Goal: Find specific page/section: Find specific page/section

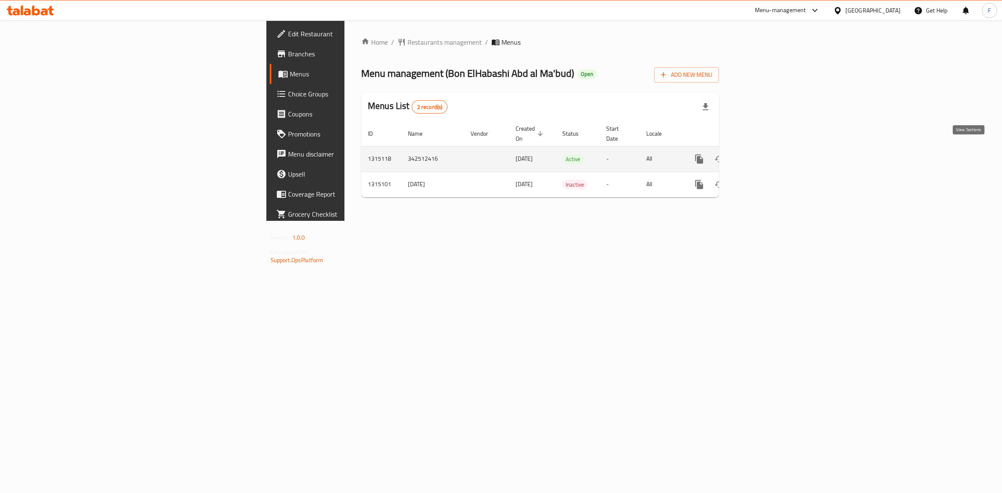
click at [763, 155] on icon "enhanced table" at bounding box center [760, 159] width 8 height 8
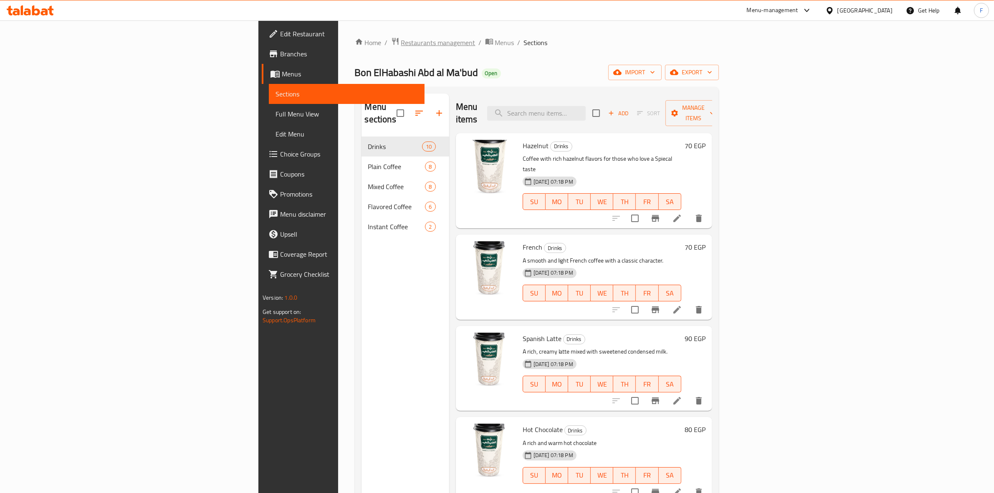
click at [401, 47] on span "Restaurants management" at bounding box center [438, 43] width 74 height 10
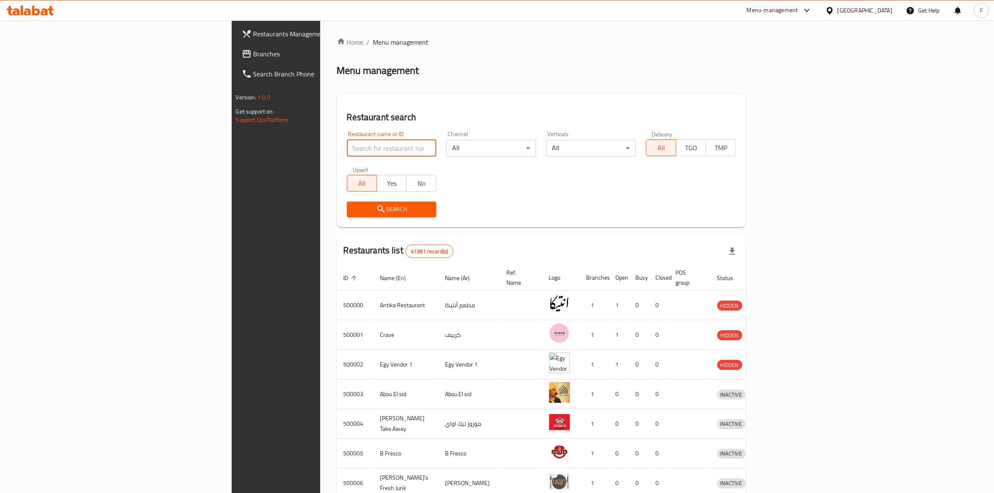
click at [347, 149] on input "search" at bounding box center [392, 148] width 90 height 17
paste input "707036"
type input "707036"
click button "Search" at bounding box center [392, 209] width 90 height 15
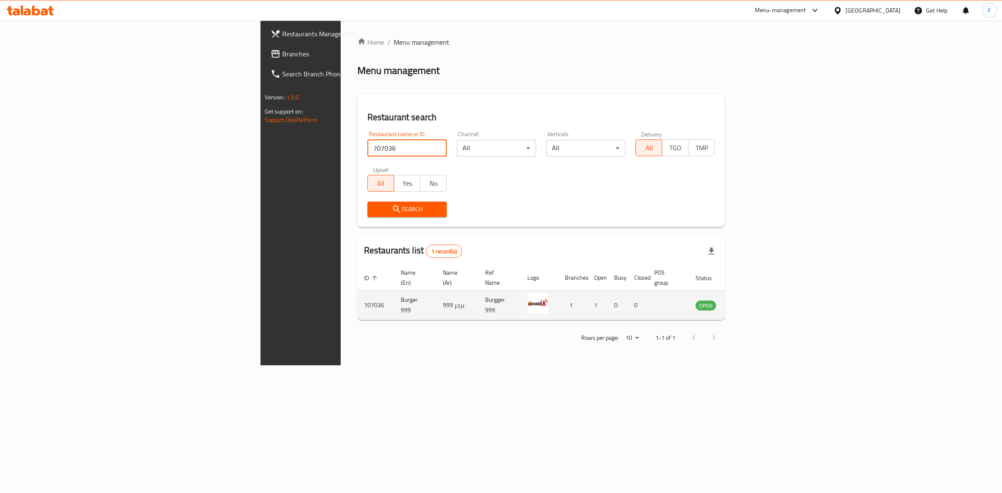
click at [761, 301] on td "enhanced table" at bounding box center [747, 306] width 29 height 30
click at [749, 302] on icon "enhanced table" at bounding box center [744, 305] width 9 height 7
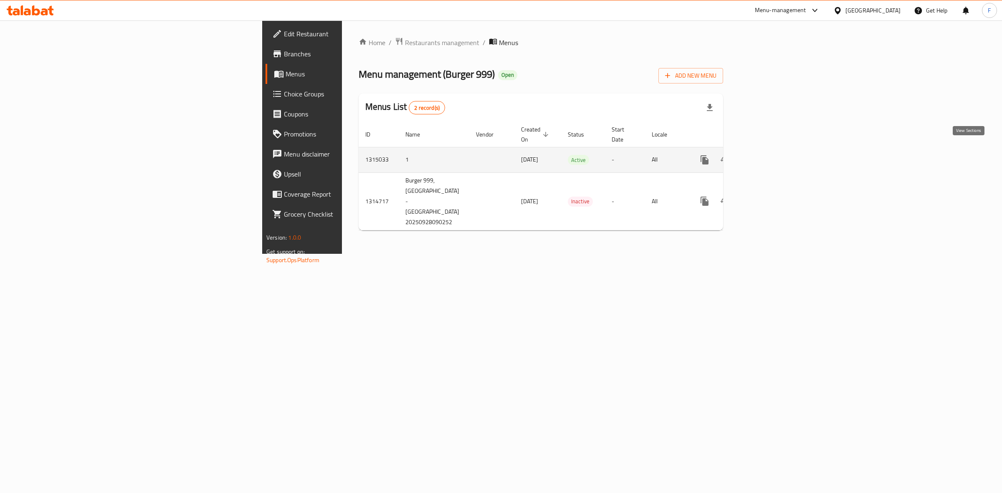
click at [770, 155] on icon "enhanced table" at bounding box center [765, 160] width 10 height 10
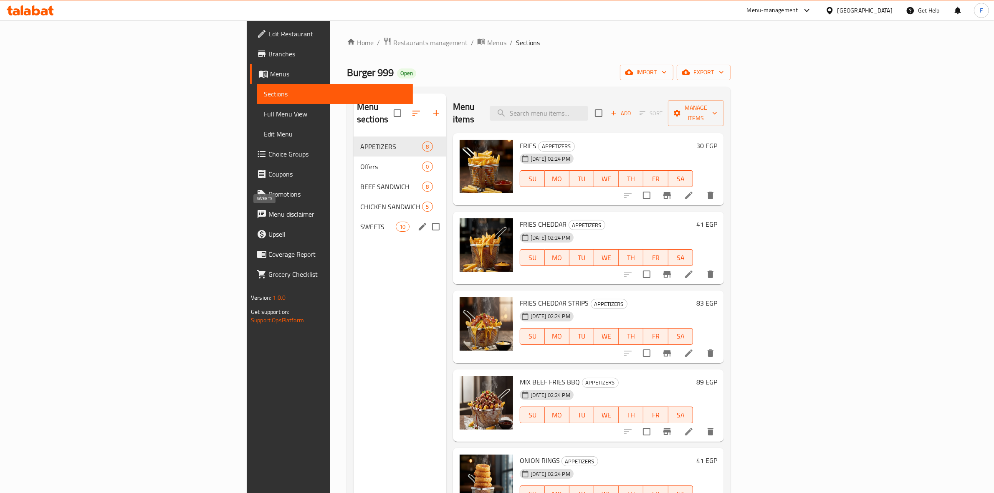
click at [360, 222] on span "SWEETS" at bounding box center [377, 227] width 35 height 10
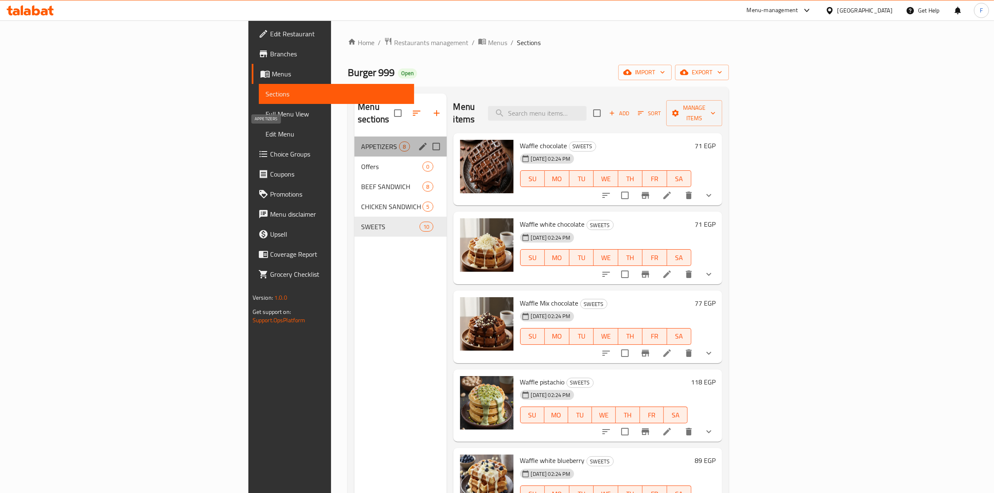
click at [361, 142] on span "APPETIZERS" at bounding box center [380, 147] width 38 height 10
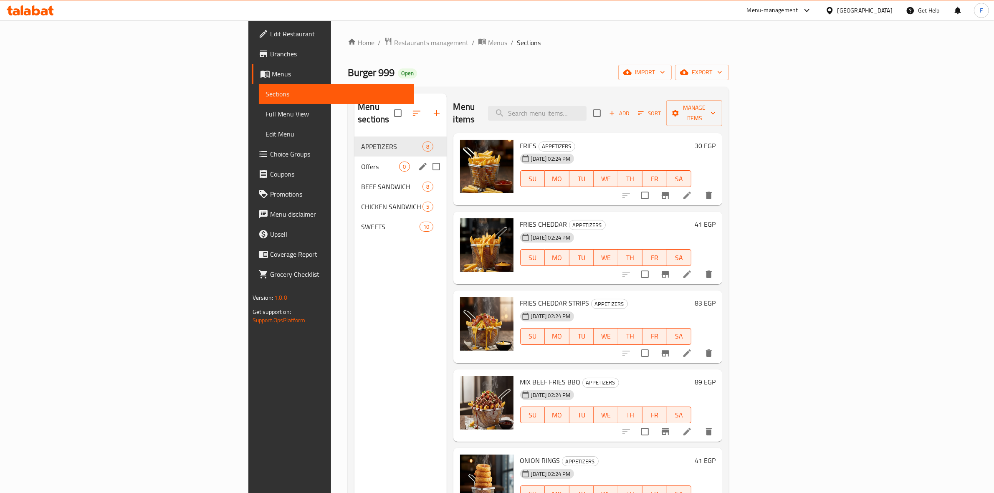
click at [354, 159] on div "Offers 0" at bounding box center [400, 167] width 92 height 20
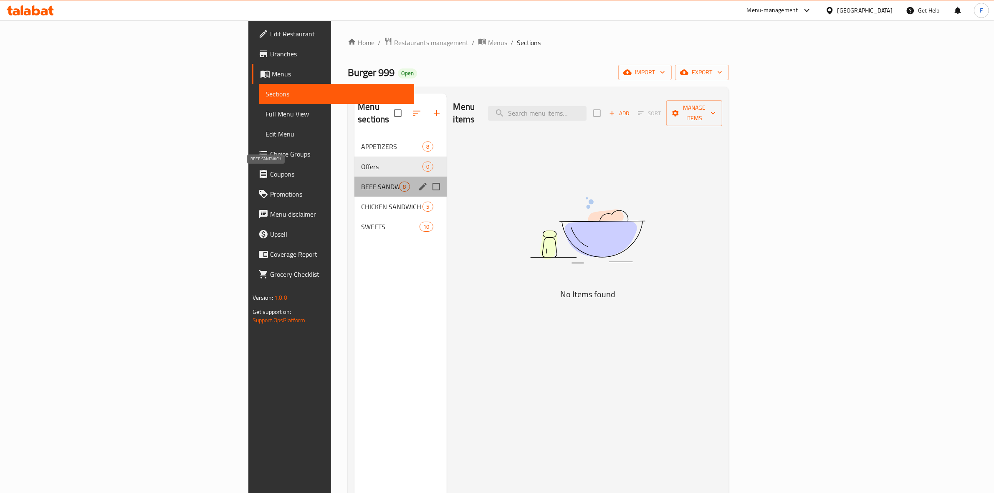
click at [361, 182] on span "BEEF SANDWICH" at bounding box center [380, 187] width 38 height 10
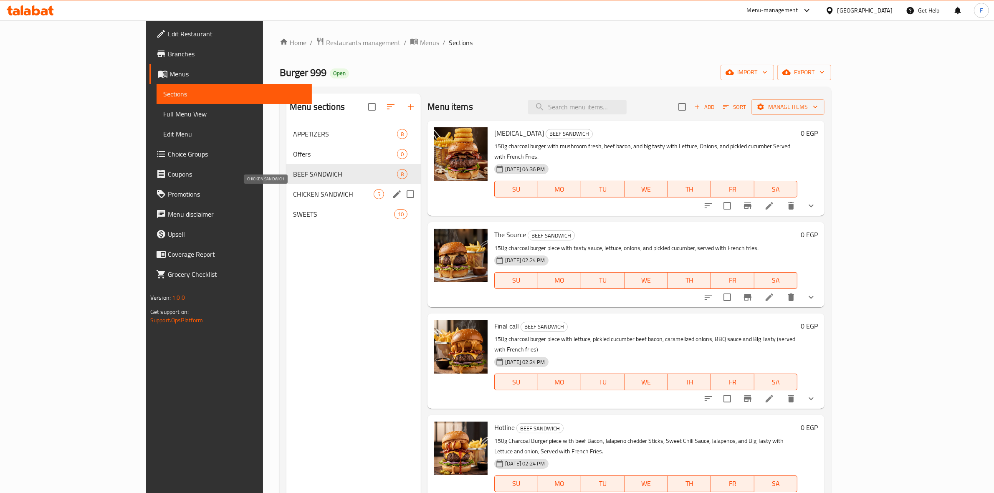
click at [293, 196] on span "CHICKEN SANDWICH" at bounding box center [333, 194] width 81 height 10
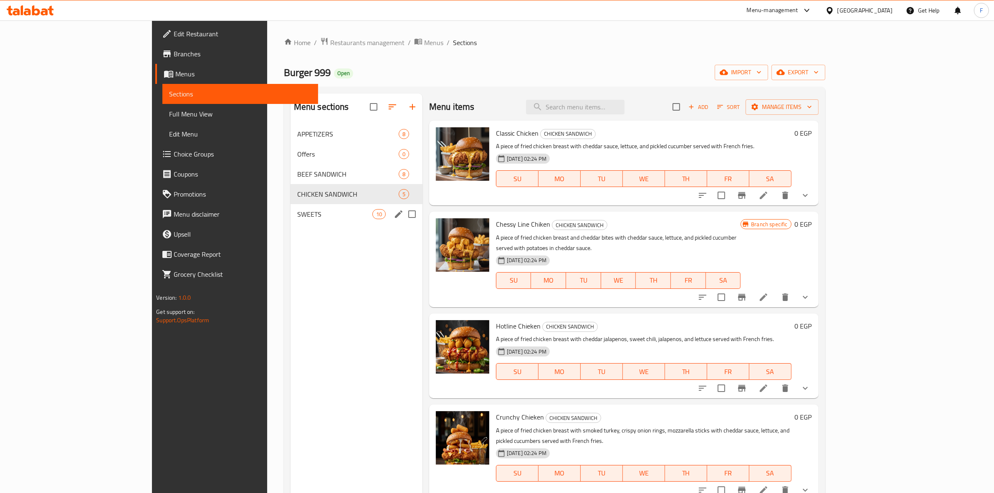
click at [291, 209] on div "SWEETS 10" at bounding box center [357, 214] width 132 height 20
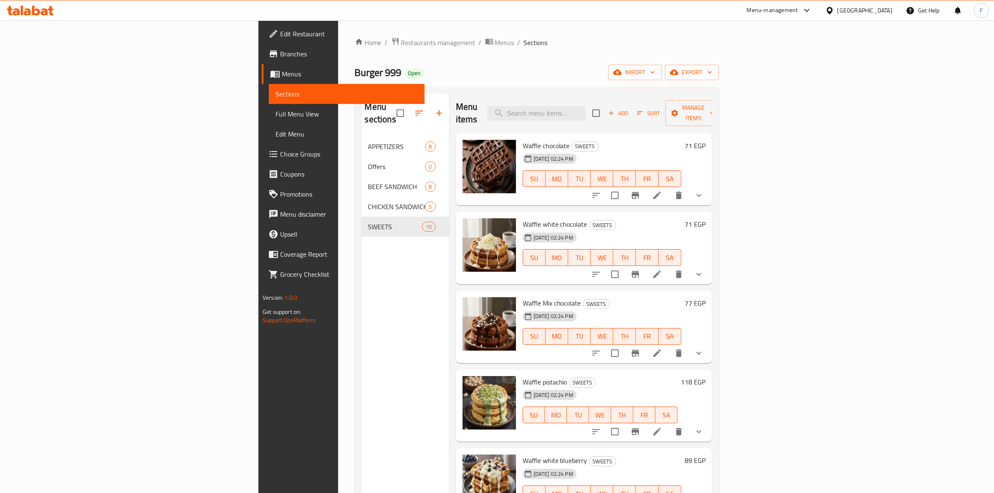
click at [280, 35] on span "Edit Restaurant" at bounding box center [349, 34] width 138 height 10
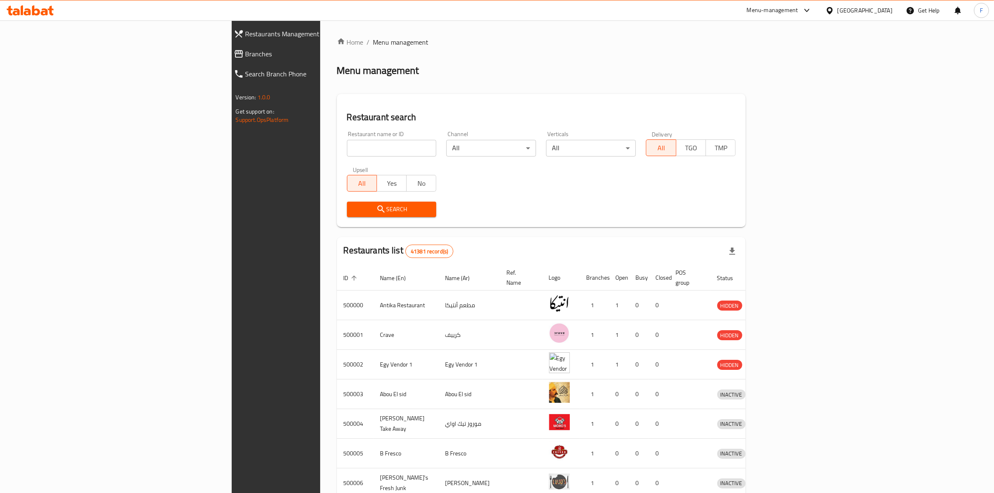
click at [347, 156] on input "search" at bounding box center [392, 148] width 90 height 17
paste input "706533"
type input "706533"
click button "Search" at bounding box center [392, 209] width 90 height 15
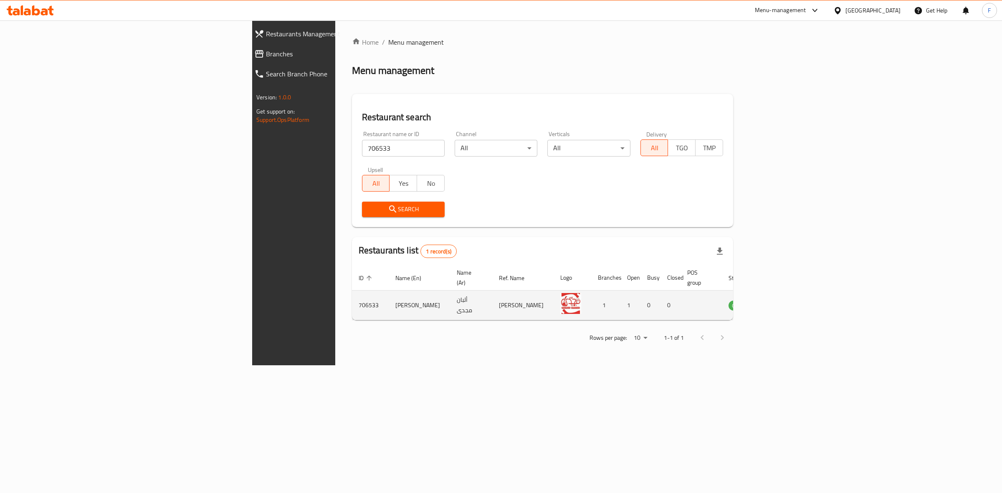
click at [794, 296] on td "enhanced table" at bounding box center [780, 306] width 29 height 30
click at [782, 300] on icon "enhanced table" at bounding box center [777, 305] width 10 height 10
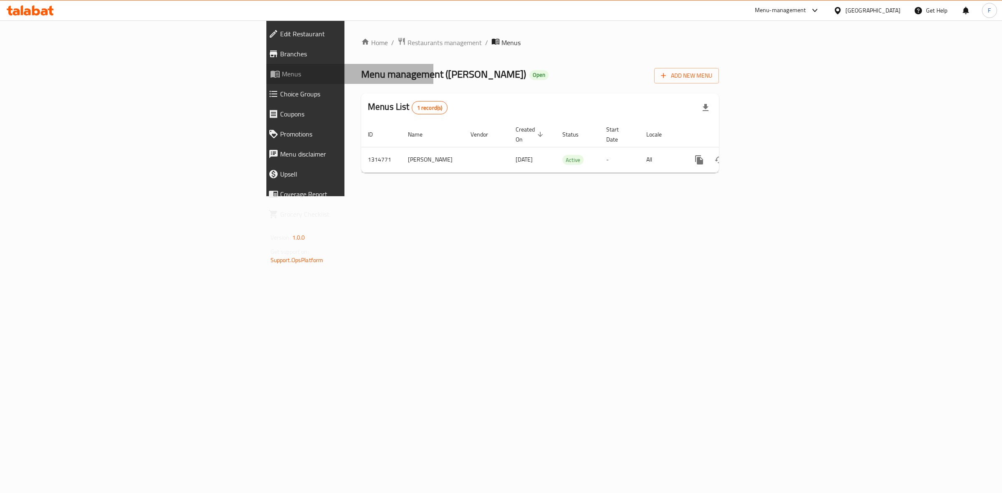
click at [282, 71] on span "Menus" at bounding box center [354, 74] width 145 height 10
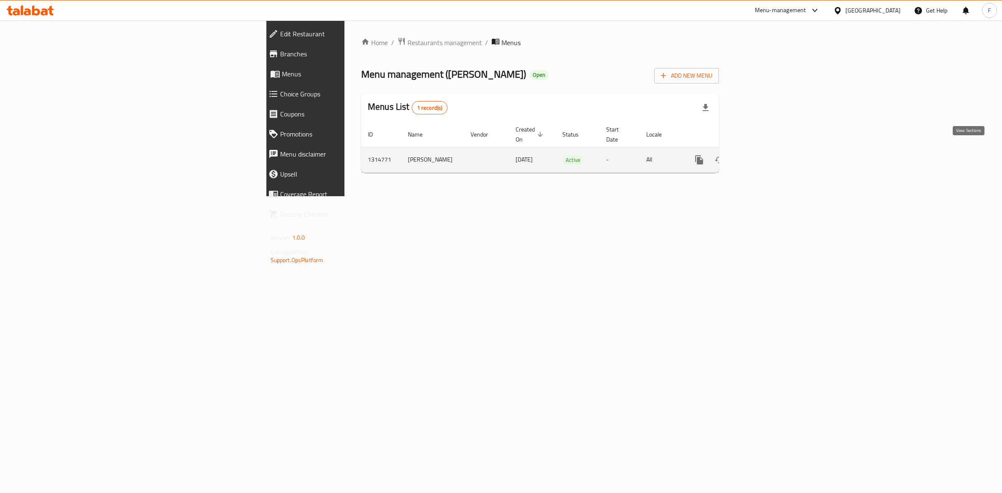
click at [764, 155] on icon "enhanced table" at bounding box center [759, 160] width 10 height 10
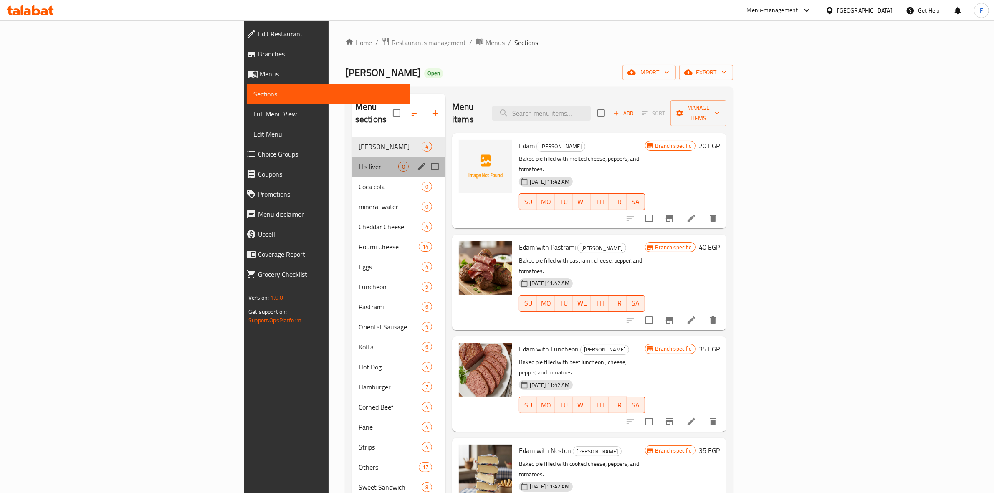
click at [352, 157] on div "His liver 0" at bounding box center [399, 167] width 94 height 20
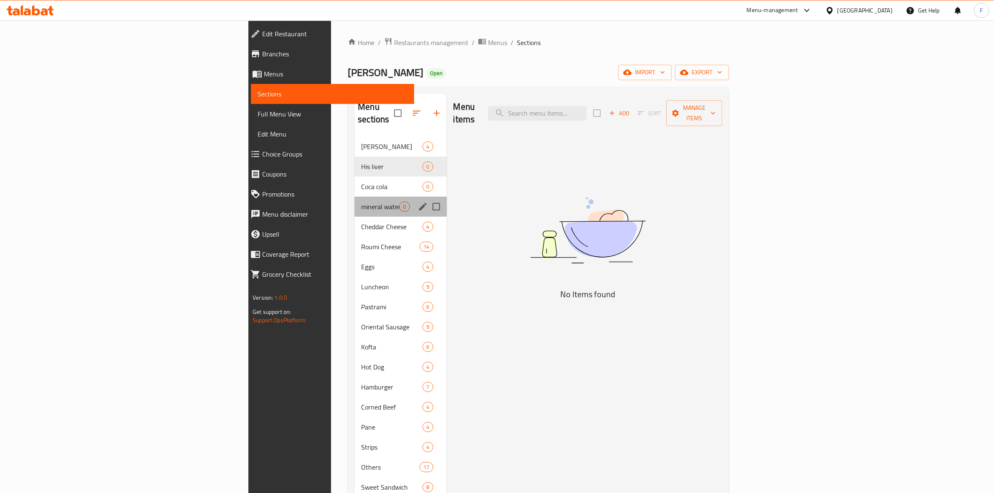
click at [354, 197] on div "mineral water 0" at bounding box center [400, 207] width 92 height 20
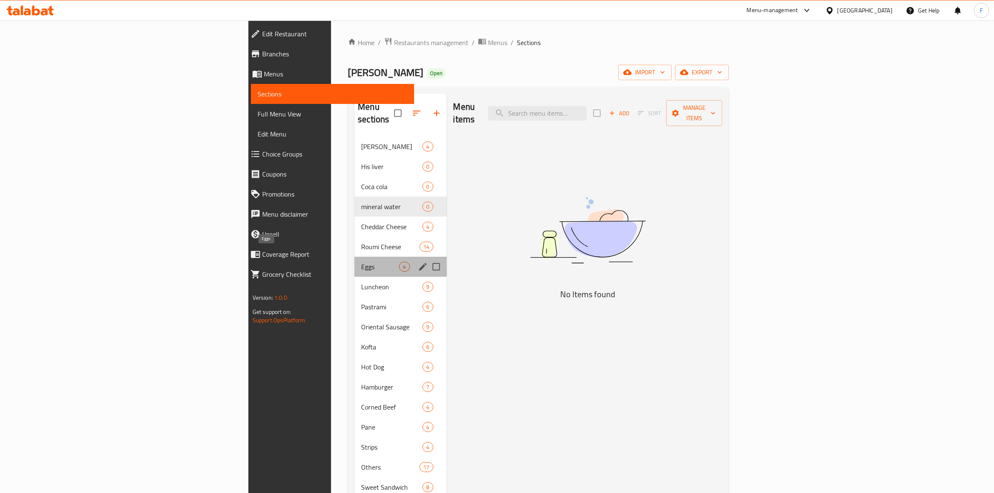
click at [361, 262] on span "Eggs" at bounding box center [380, 267] width 38 height 10
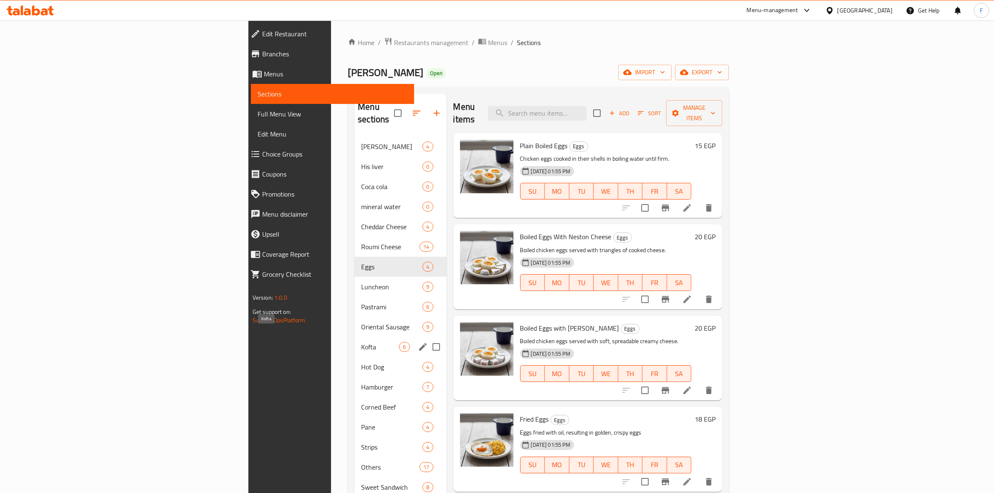
click at [361, 342] on span "Kofta" at bounding box center [380, 347] width 38 height 10
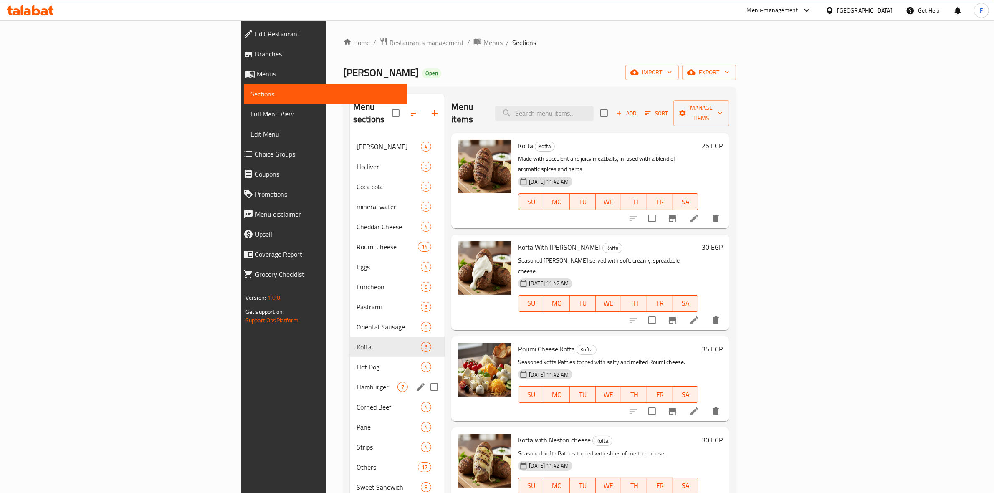
scroll to position [52, 0]
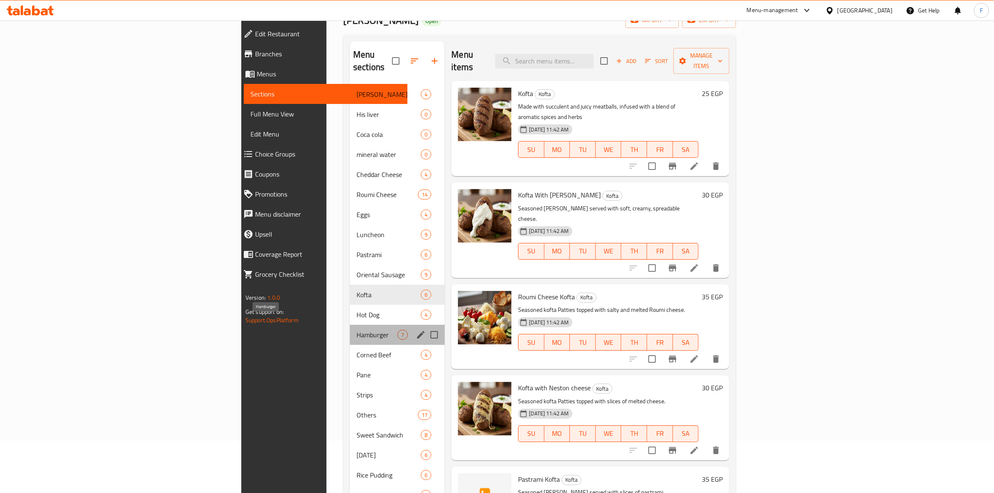
click at [357, 330] on span "Hamburger" at bounding box center [377, 335] width 41 height 10
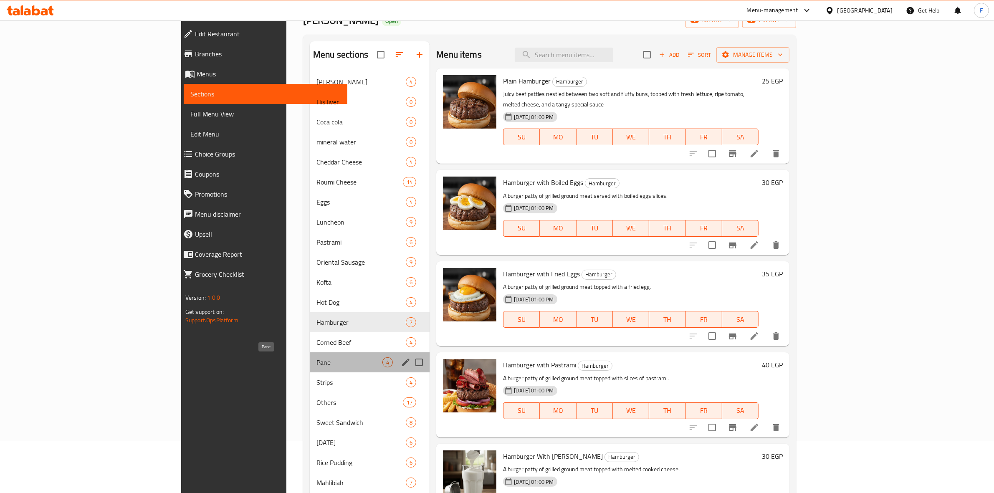
click at [316, 363] on span "Pane" at bounding box center [349, 362] width 66 height 10
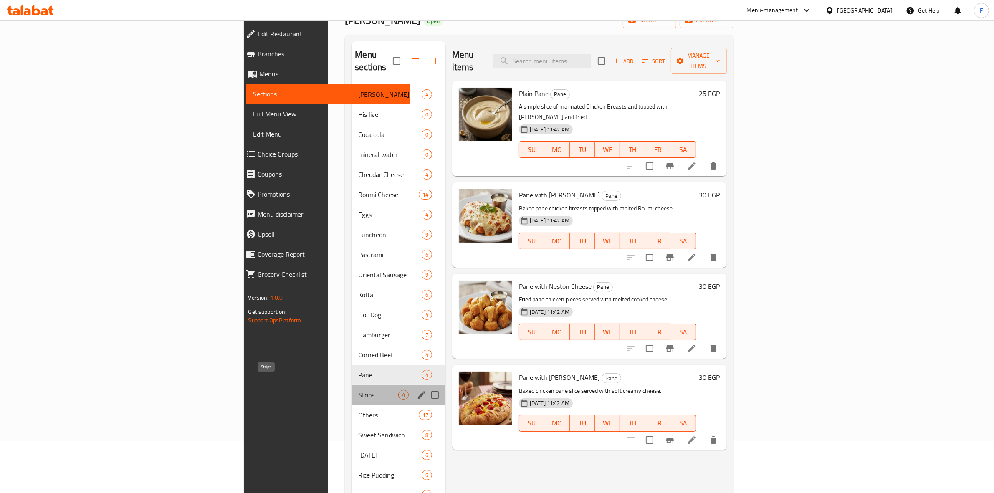
click at [358, 390] on span "Strips" at bounding box center [378, 395] width 40 height 10
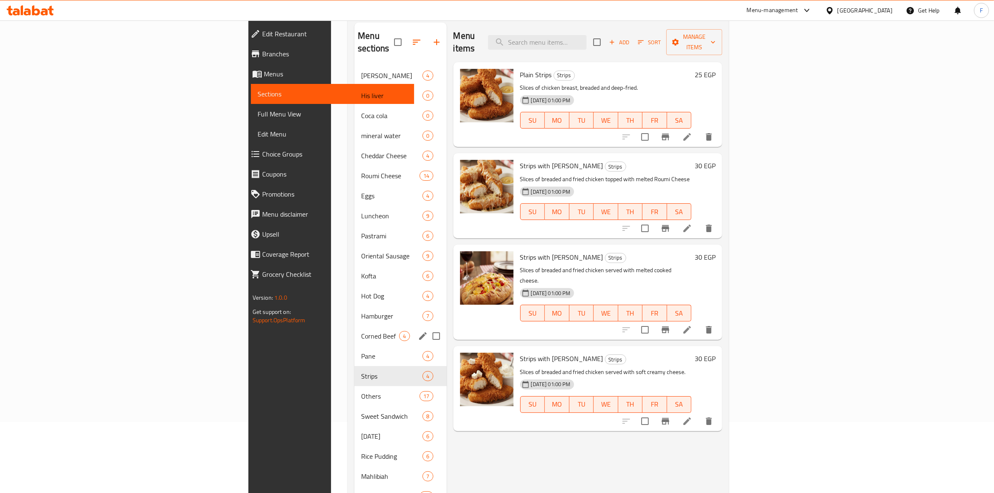
scroll to position [104, 0]
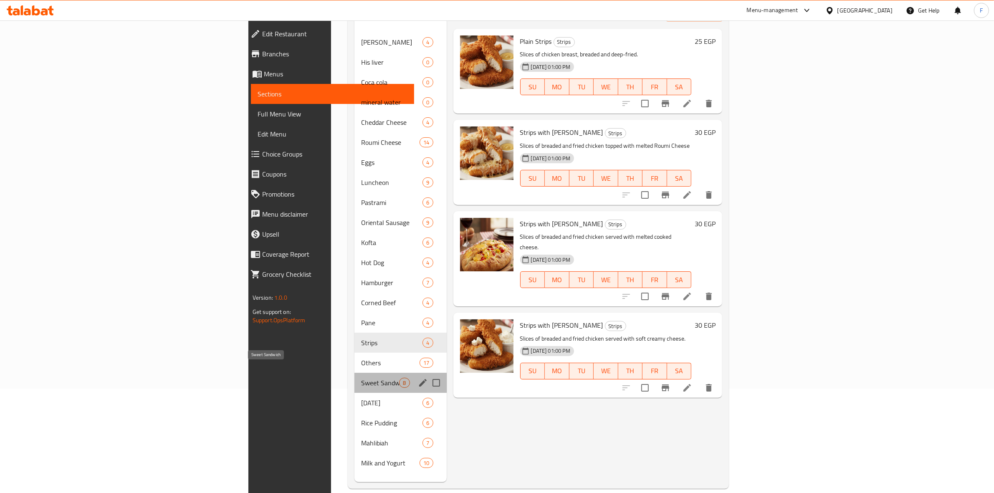
click at [361, 378] on span "Sweet Sandwich" at bounding box center [380, 383] width 38 height 10
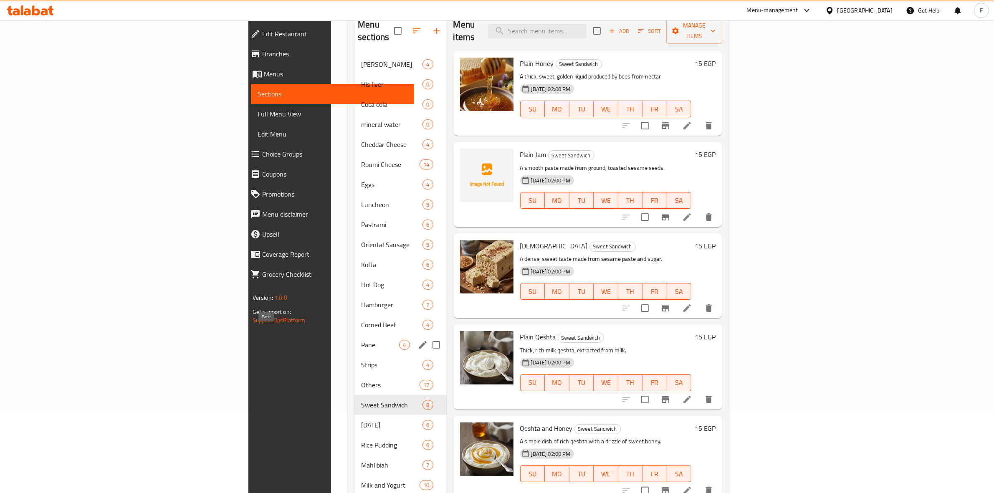
scroll to position [65, 0]
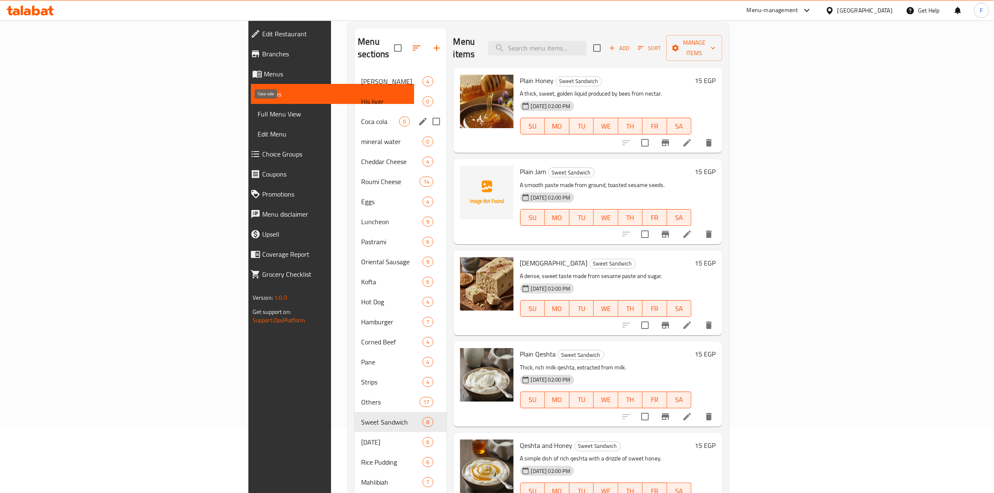
click at [361, 116] on span "Coca cola" at bounding box center [380, 121] width 38 height 10
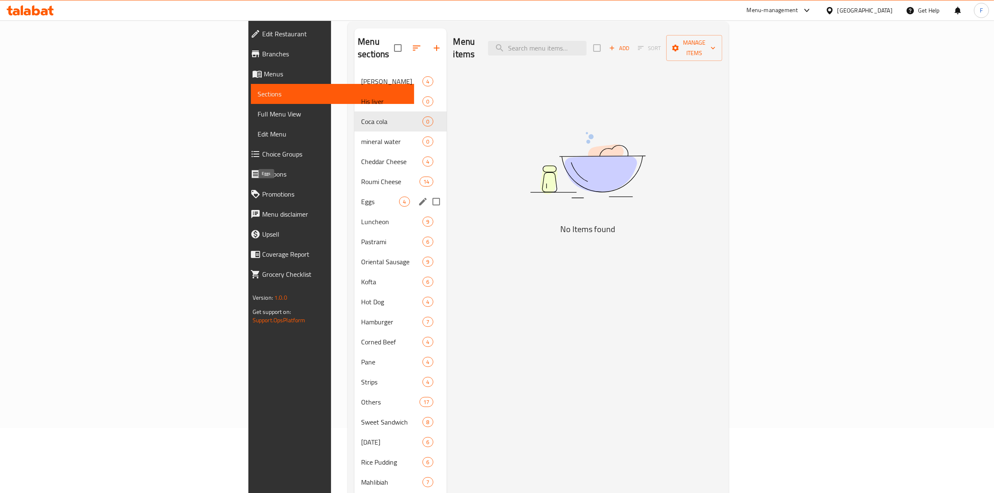
click at [361, 197] on span "Eggs" at bounding box center [380, 202] width 38 height 10
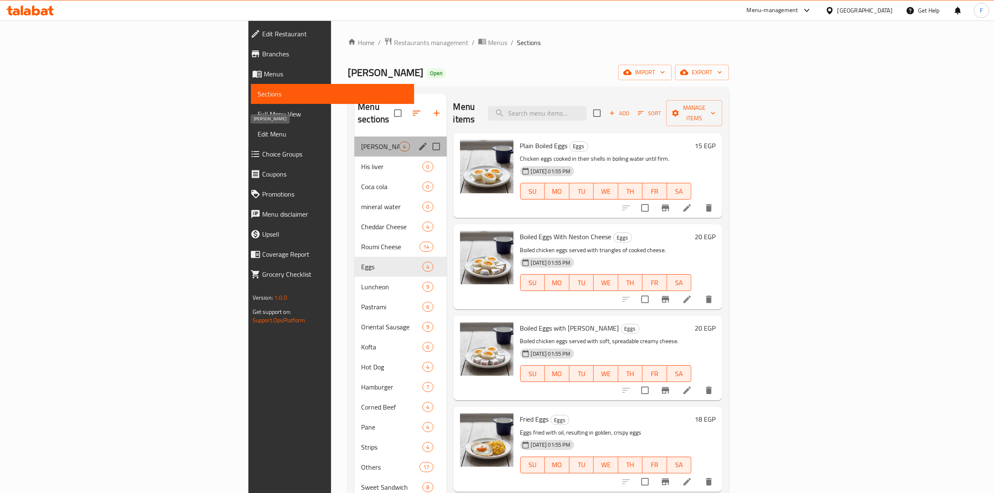
click at [361, 142] on span "[PERSON_NAME]" at bounding box center [380, 147] width 38 height 10
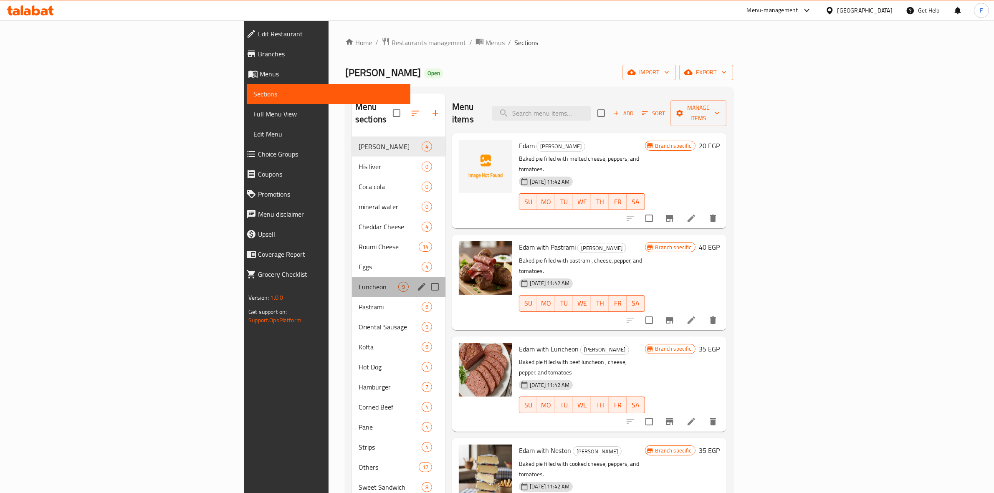
click at [352, 277] on div "Luncheon 9" at bounding box center [399, 287] width 94 height 20
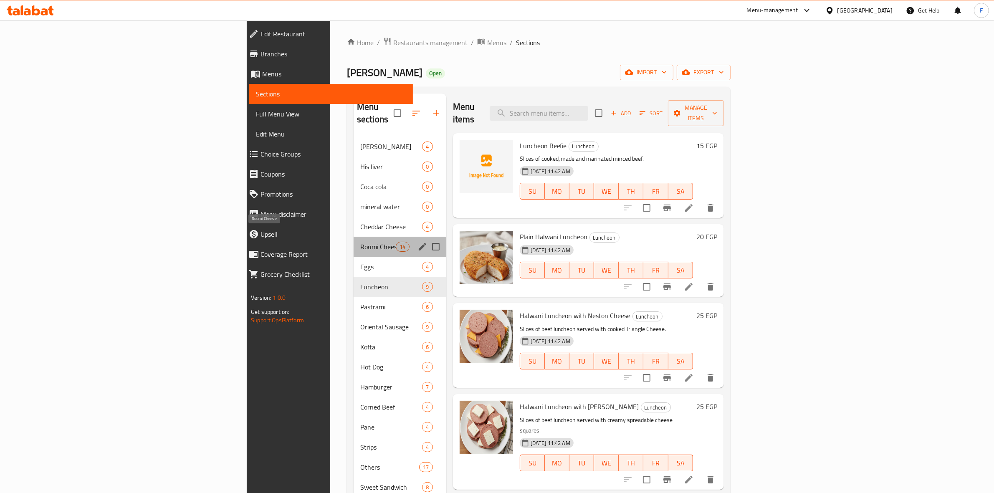
click at [360, 242] on span "Roumi Cheese" at bounding box center [377, 247] width 35 height 10
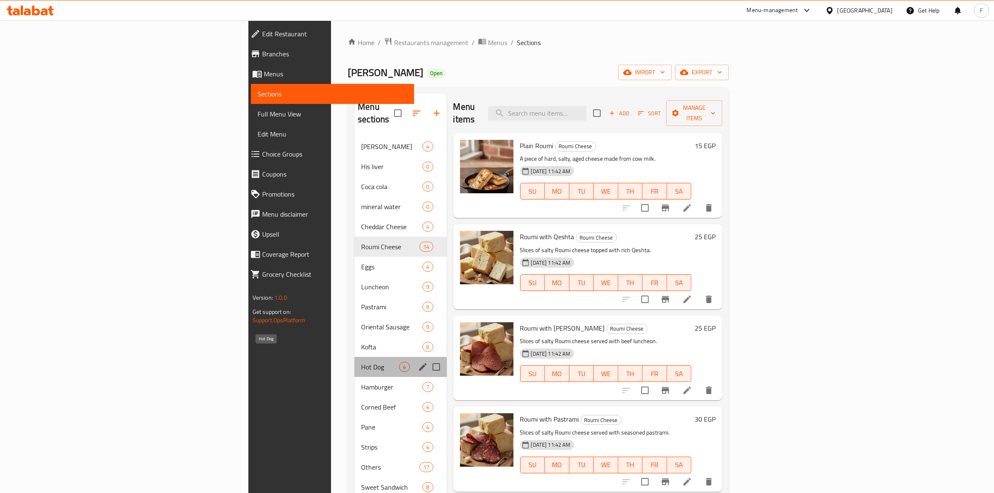
click at [361, 362] on span "Hot Dog" at bounding box center [380, 367] width 38 height 10
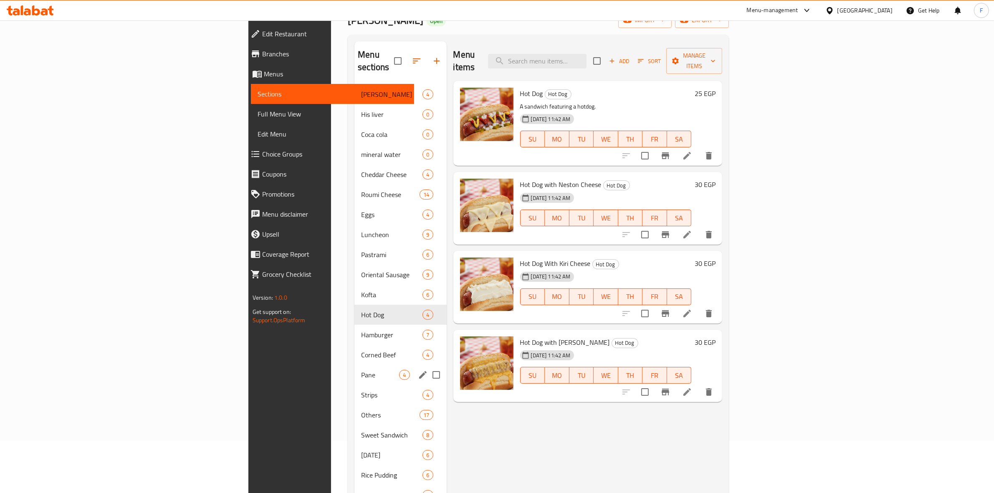
scroll to position [104, 0]
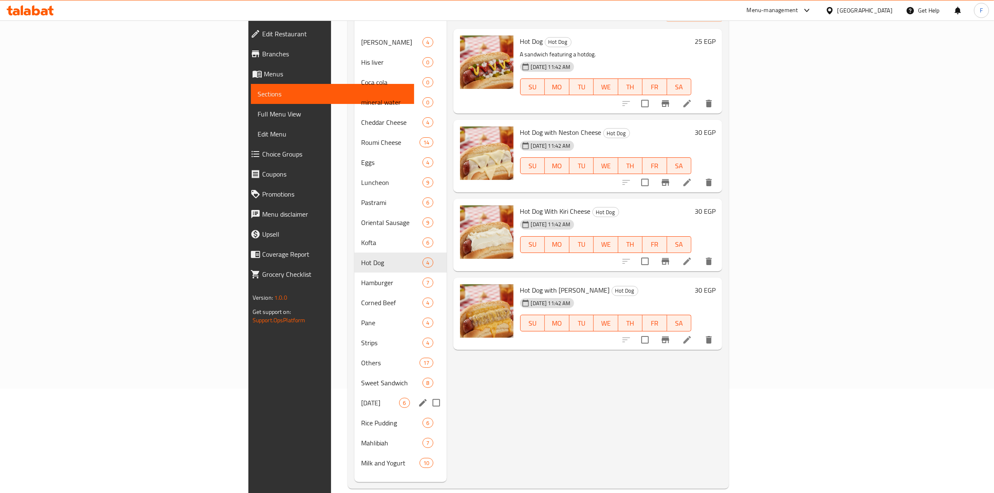
click at [354, 393] on div "[DATE] 6" at bounding box center [400, 403] width 92 height 20
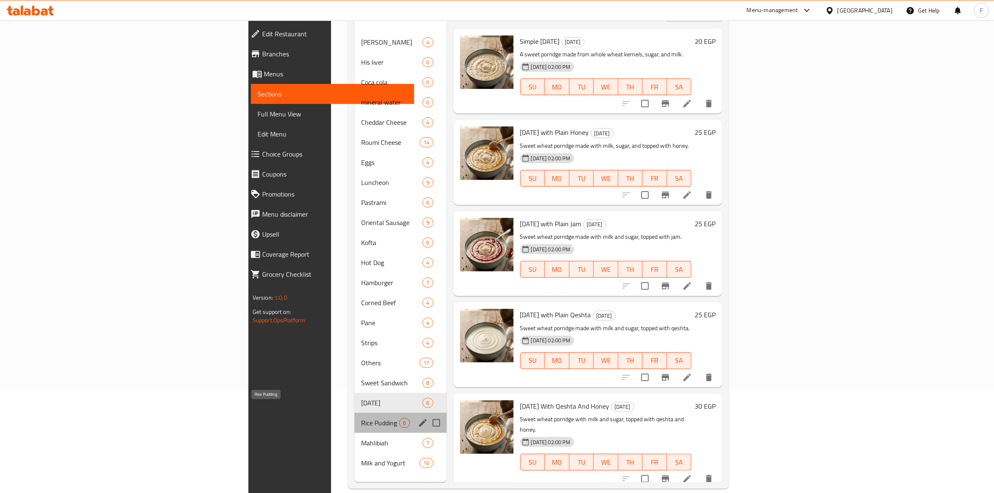
click at [361, 418] on span "Rice Pudding" at bounding box center [380, 423] width 38 height 10
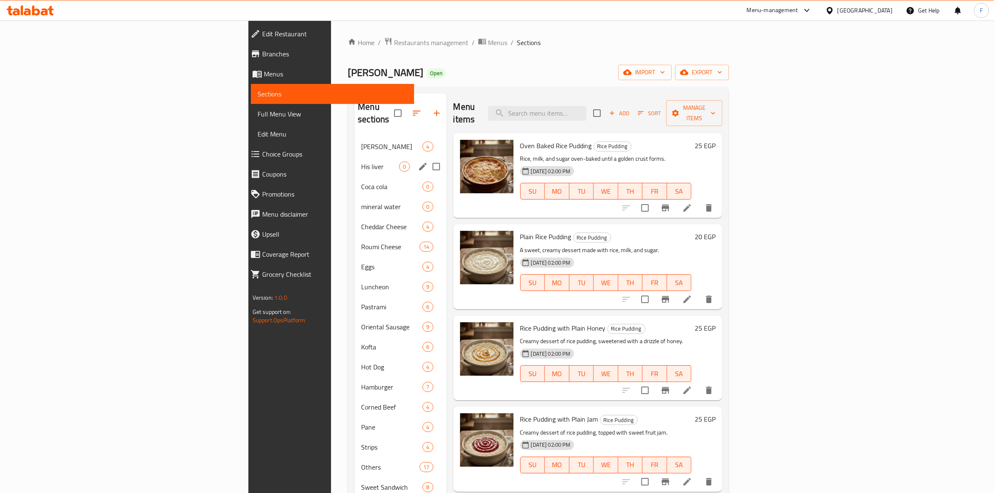
click at [361, 162] on span "His liver" at bounding box center [380, 167] width 38 height 10
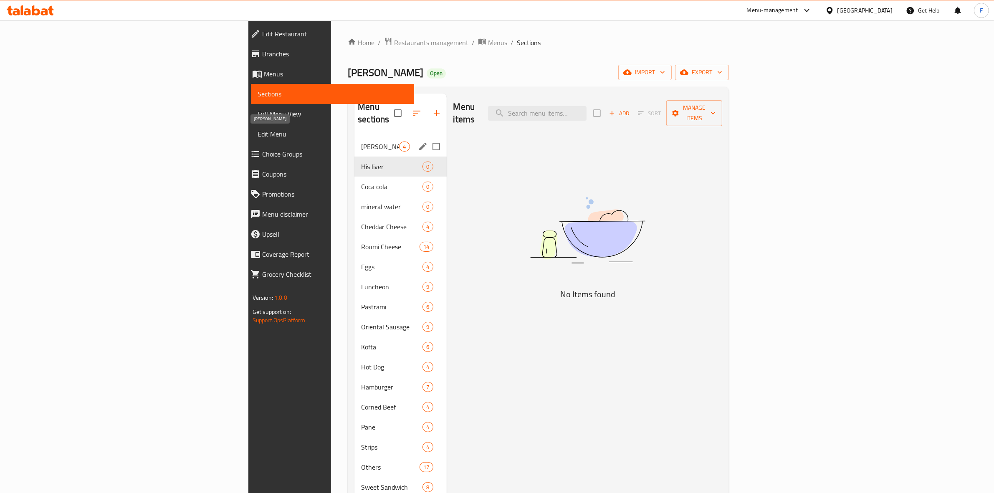
click at [361, 142] on span "[PERSON_NAME]" at bounding box center [380, 147] width 38 height 10
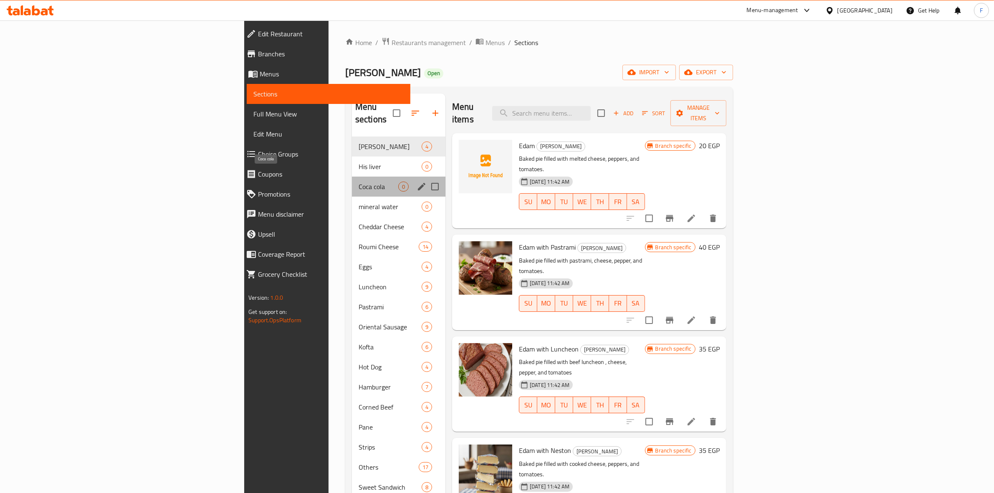
click at [359, 182] on span "Coca cola" at bounding box center [379, 187] width 40 height 10
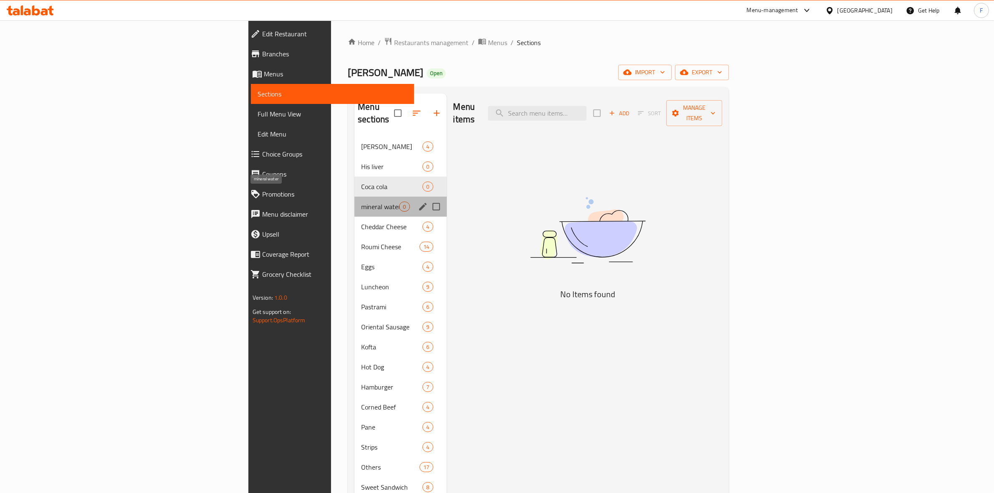
click at [361, 202] on span "mineral water" at bounding box center [380, 207] width 38 height 10
click at [354, 217] on div "Cheddar Cheese 4" at bounding box center [400, 227] width 92 height 20
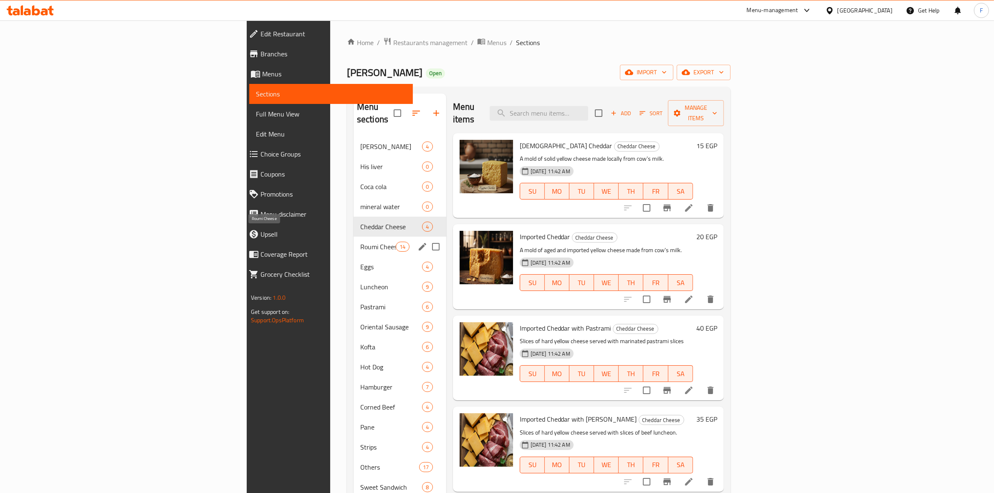
click at [360, 242] on span "Roumi Cheese" at bounding box center [377, 247] width 35 height 10
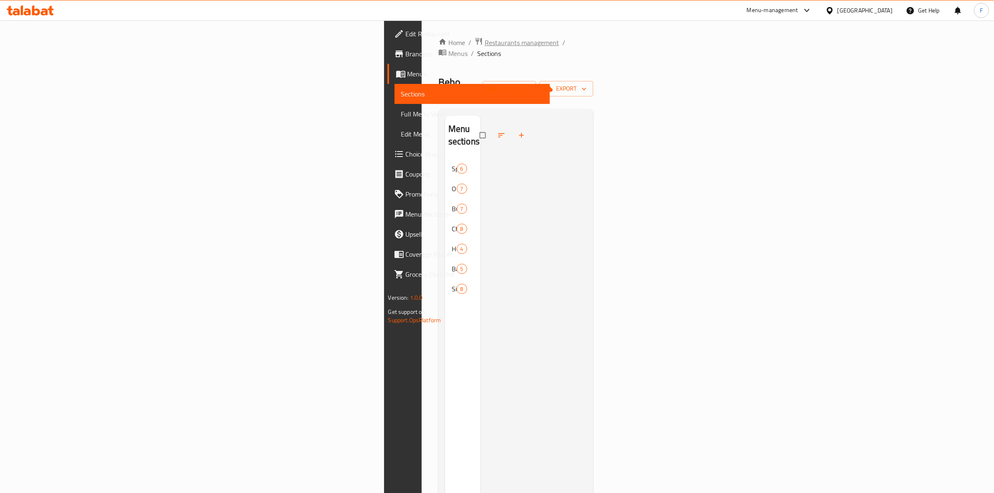
click at [485, 38] on span "Restaurants management" at bounding box center [522, 43] width 74 height 10
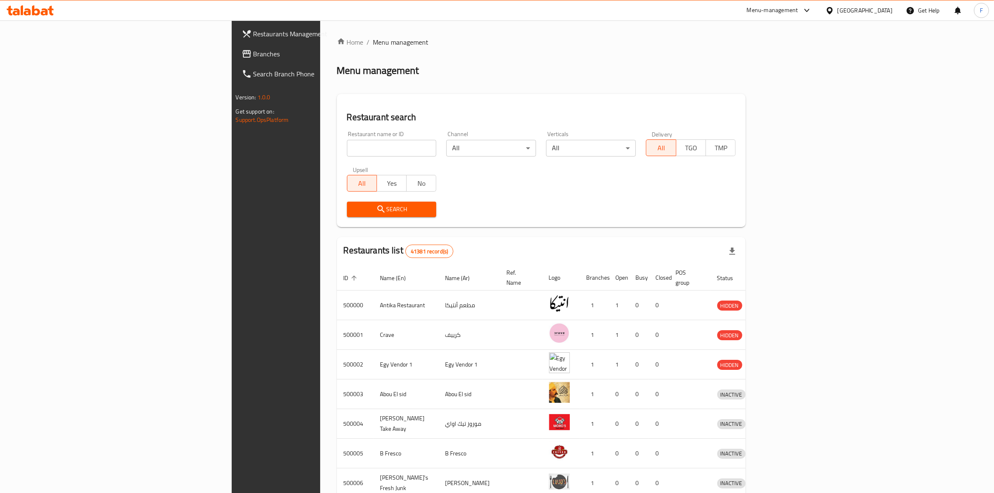
click at [571, 43] on ol "Home / Menu management" at bounding box center [541, 42] width 409 height 10
click at [374, 92] on div "Home / Menu management Menu management Restaurant search Restaurant name or ID …" at bounding box center [541, 326] width 409 height 578
click at [614, 57] on div "Home / Menu management Menu management Restaurant search Restaurant name or ID …" at bounding box center [541, 326] width 409 height 578
click at [404, 45] on ol "Home / Menu management" at bounding box center [541, 42] width 409 height 10
click at [337, 53] on div "Home / Menu management Menu management Restaurant search Restaurant name or ID …" at bounding box center [541, 326] width 409 height 578
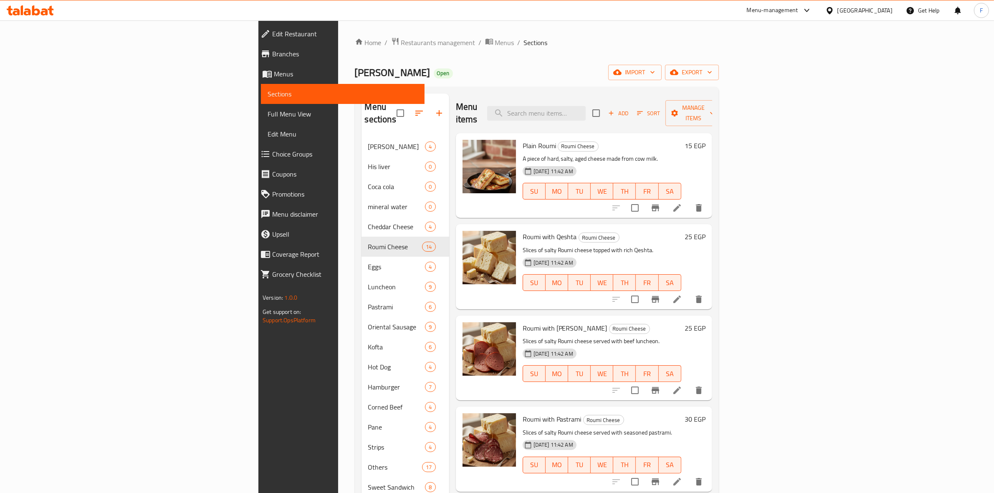
click at [355, 50] on div "Home / Restaurants management / Menus / Sections Alban Magdy Open import export…" at bounding box center [537, 315] width 364 height 556
click at [401, 45] on span "Restaurants management" at bounding box center [438, 43] width 74 height 10
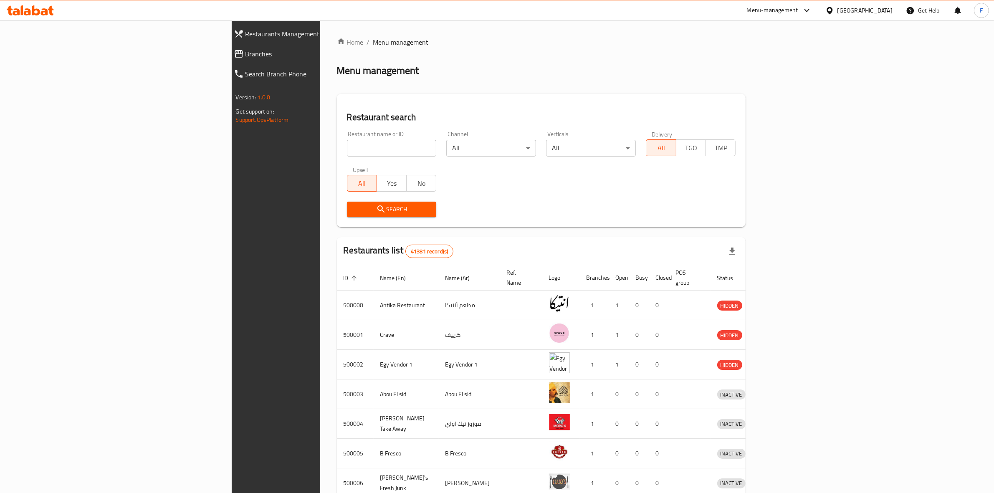
click at [347, 147] on input "search" at bounding box center [392, 148] width 90 height 17
type input "687059"
click button "Search" at bounding box center [392, 209] width 90 height 15
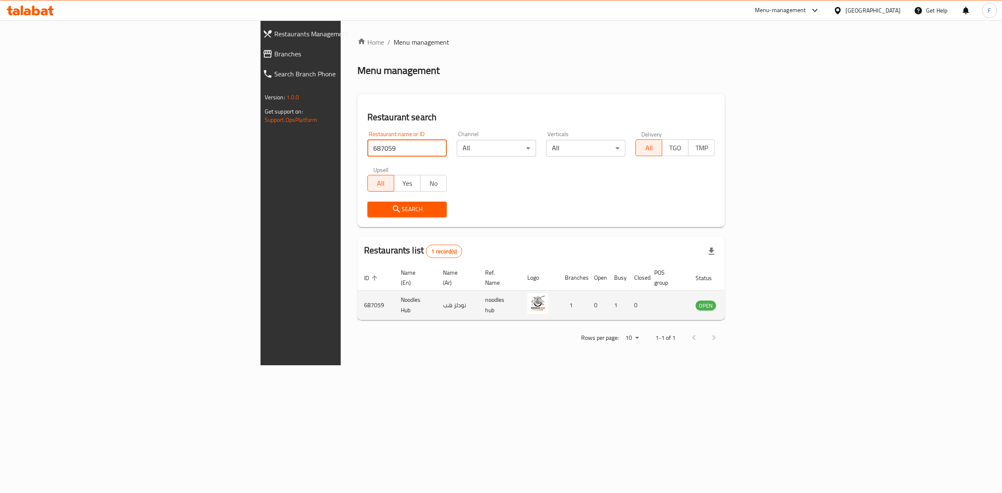
click at [749, 300] on icon "enhanced table" at bounding box center [744, 305] width 10 height 10
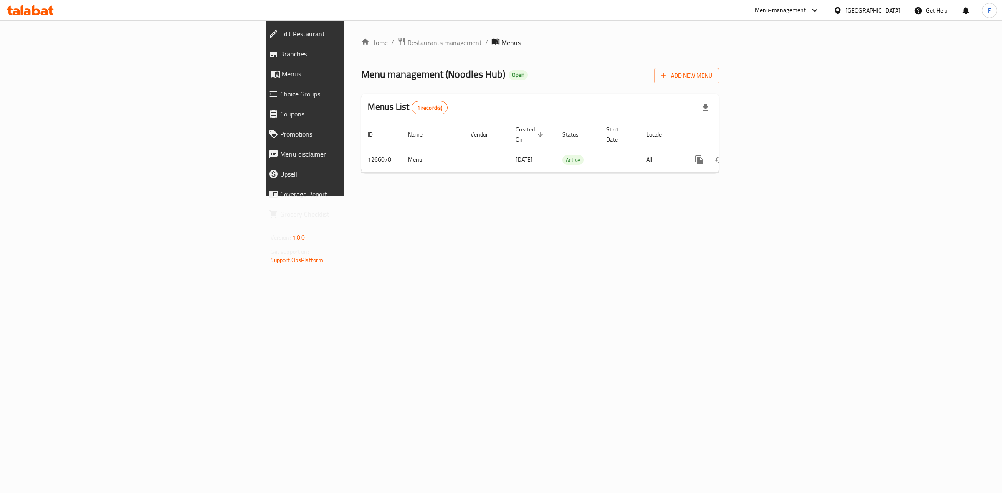
click at [280, 49] on span "Branches" at bounding box center [353, 54] width 147 height 10
